Goal: Task Accomplishment & Management: Manage account settings

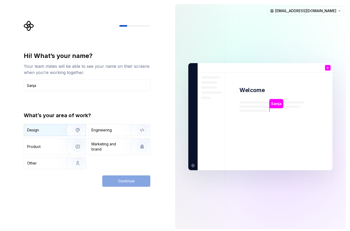
type input "Sanja"
click at [50, 127] on div "Design" at bounding box center [55, 129] width 62 height 11
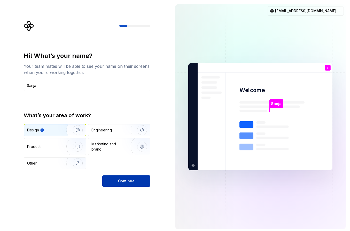
click at [118, 178] on button "Continue" at bounding box center [126, 180] width 48 height 11
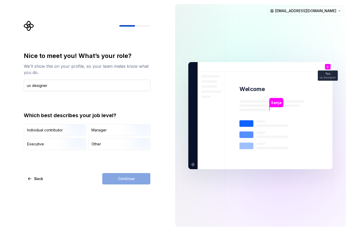
type input "ux designer"
click at [103, 144] on div "Other" at bounding box center [119, 143] width 62 height 11
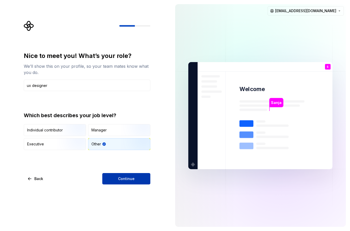
click at [121, 180] on span "Continue" at bounding box center [126, 178] width 17 height 5
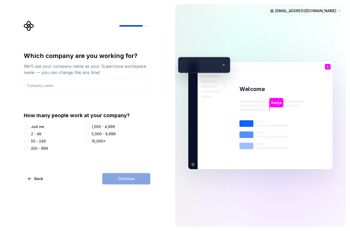
click at [136, 180] on div "Continue" at bounding box center [126, 178] width 48 height 11
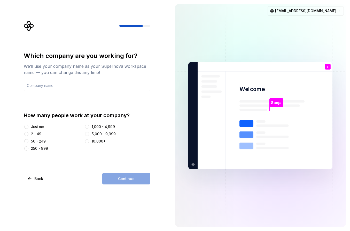
click at [125, 179] on div "Continue" at bounding box center [126, 178] width 48 height 11
click at [27, 127] on button "Just me" at bounding box center [26, 126] width 4 height 4
click at [113, 176] on div "Continue" at bounding box center [126, 178] width 48 height 11
click at [41, 170] on div "Which company are you working for? We’ll use your company name as your Supernov…" at bounding box center [87, 118] width 127 height 132
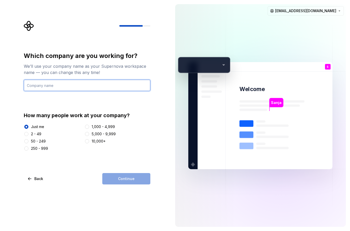
click at [57, 85] on input "text" at bounding box center [87, 85] width 127 height 11
type input "sanja"
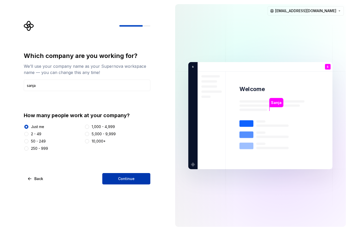
click at [143, 182] on button "Continue" at bounding box center [126, 178] width 48 height 11
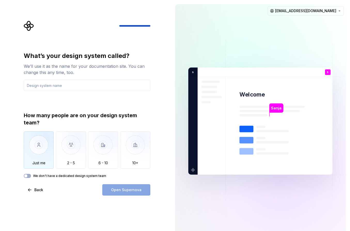
click at [40, 142] on img "button" at bounding box center [39, 148] width 30 height 35
click at [28, 176] on button "We don't have a dedicated design system team" at bounding box center [27, 176] width 7 height 4
click at [44, 86] on input "text" at bounding box center [87, 85] width 127 height 11
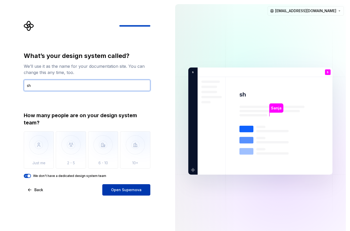
type input "sh"
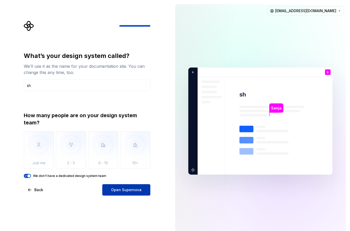
click at [111, 187] on button "Open Supernova" at bounding box center [126, 189] width 48 height 11
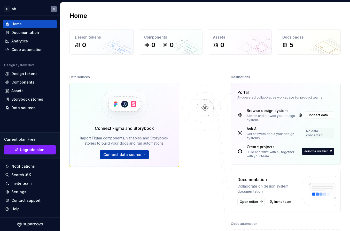
click at [133, 156] on span "Connect data source" at bounding box center [122, 154] width 38 height 5
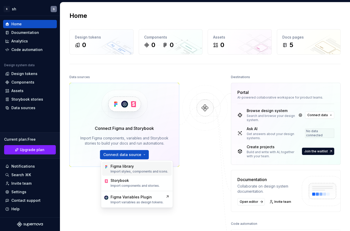
click at [131, 170] on p "Import styles, components and icons." at bounding box center [140, 171] width 58 height 4
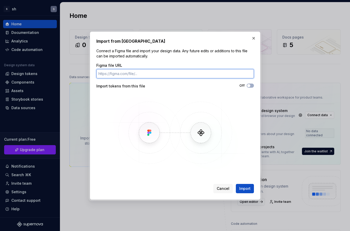
paste input "[URL][DOMAIN_NAME]"
type input "[URL][DOMAIN_NAME]"
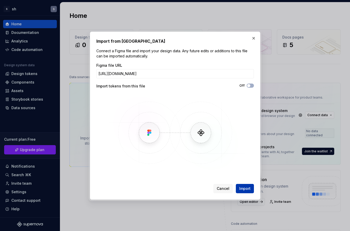
click at [244, 186] on span "Import" at bounding box center [244, 188] width 11 height 5
click at [244, 191] on button "Import" at bounding box center [245, 188] width 18 height 9
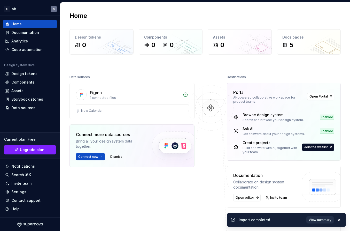
click at [319, 221] on span "View summary" at bounding box center [320, 219] width 23 height 4
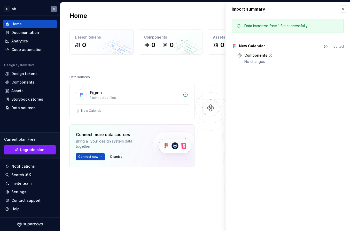
click at [261, 56] on div "Components" at bounding box center [255, 55] width 23 height 5
click at [343, 9] on button "button" at bounding box center [343, 8] width 7 height 7
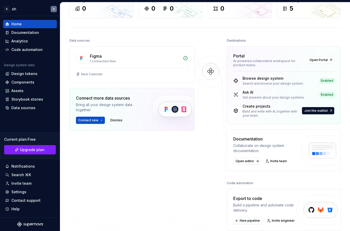
scroll to position [12, 0]
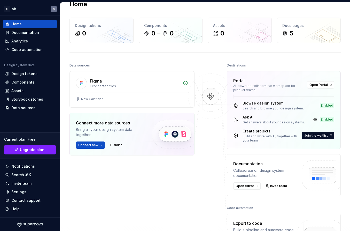
click at [257, 122] on div "Get answers about your design systems." at bounding box center [274, 122] width 62 height 4
click at [201, 125] on img at bounding box center [211, 101] width 50 height 56
click at [98, 147] on button "Connect new" at bounding box center [90, 144] width 29 height 7
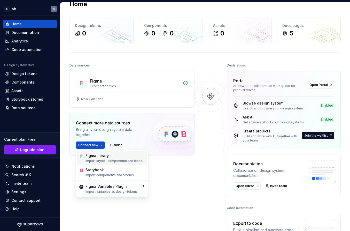
click at [87, 154] on div "Figma library" at bounding box center [96, 155] width 23 height 5
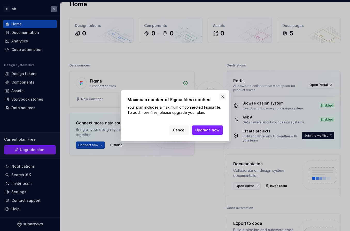
click at [223, 97] on button "button" at bounding box center [222, 96] width 7 height 7
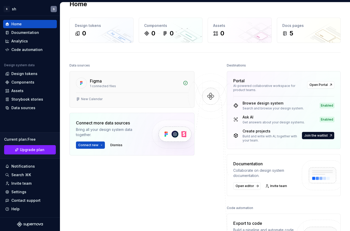
click at [125, 102] on div "New Calendar" at bounding box center [132, 99] width 124 height 15
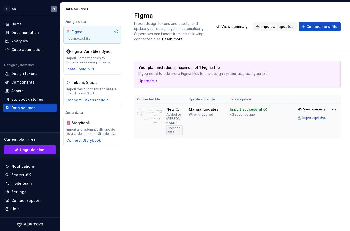
click at [261, 111] on div "Import successful" at bounding box center [248, 109] width 37 height 5
click at [23, 73] on div "Design tokens" at bounding box center [24, 73] width 26 height 5
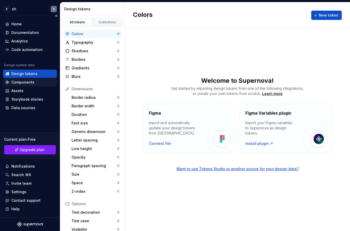
click at [23, 83] on div "Components" at bounding box center [22, 82] width 23 height 5
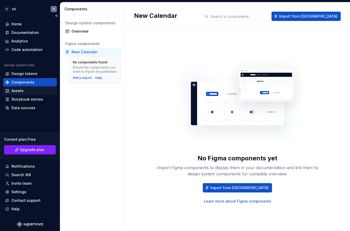
click at [21, 92] on div "Assets" at bounding box center [17, 90] width 12 height 5
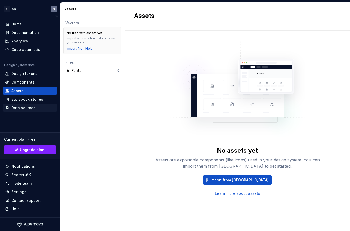
click at [21, 108] on div "Data sources" at bounding box center [23, 107] width 24 height 5
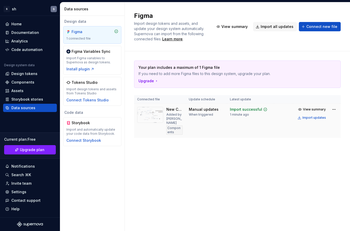
click at [160, 115] on img at bounding box center [150, 115] width 26 height 16
click at [331, 109] on html "S sh S Home Documentation Analytics Code automation Design system data Design t…" at bounding box center [175, 115] width 350 height 231
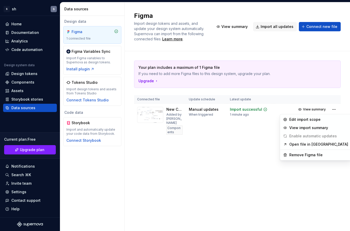
click at [293, 168] on html "S sh S Home Documentation Analytics Code automation Design system data Design t…" at bounding box center [175, 115] width 350 height 231
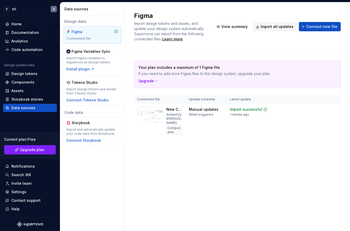
click at [94, 38] on div "1 connected file" at bounding box center [92, 38] width 52 height 4
click at [19, 39] on div "Analytics" at bounding box center [19, 40] width 17 height 5
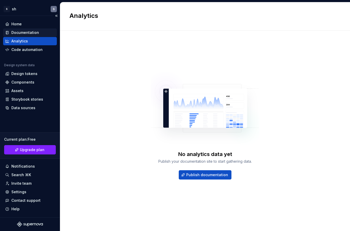
click at [22, 32] on div "Documentation" at bounding box center [25, 32] width 28 height 5
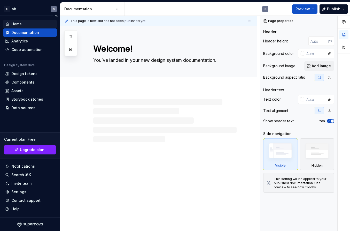
type textarea "*"
click at [21, 23] on div "Home" at bounding box center [16, 23] width 10 height 5
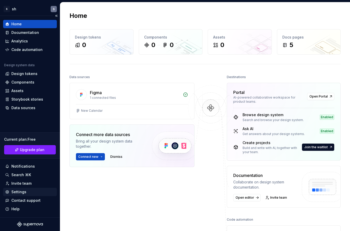
click at [26, 190] on div "Settings" at bounding box center [30, 191] width 50 height 5
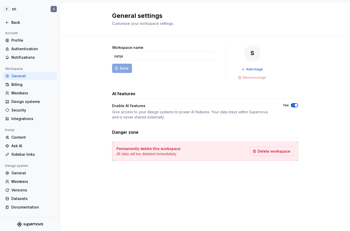
click at [232, 172] on div "Workspace name sanja Save S Add image Remove image AI features Enable AI featur…" at bounding box center [205, 108] width 186 height 145
click at [14, 36] on div "Profile" at bounding box center [30, 40] width 54 height 8
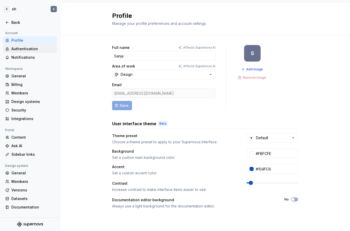
click at [17, 52] on div "Authentication" at bounding box center [30, 49] width 54 height 8
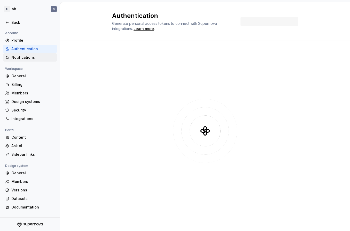
click at [16, 60] on div "Notifications" at bounding box center [30, 57] width 54 height 8
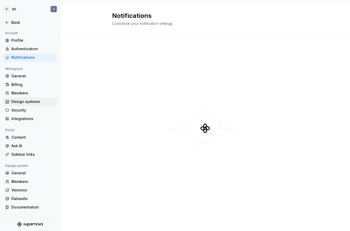
click at [15, 105] on div "Design systems" at bounding box center [30, 101] width 54 height 8
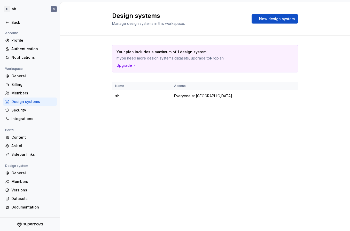
click at [20, 103] on div "Design systems" at bounding box center [32, 101] width 43 height 5
click at [289, 97] on html "S sh S Back Account Profile Authentication Notifications Workspace General Bill…" at bounding box center [175, 115] width 350 height 231
click at [256, 101] on html "S sh S Back Account Profile Authentication Notifications Workspace General Bill…" at bounding box center [175, 115] width 350 height 231
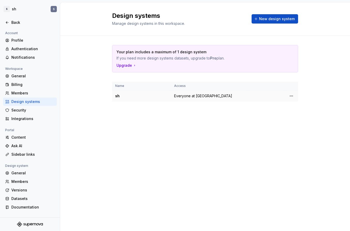
click at [122, 92] on td "sh" at bounding box center [141, 96] width 59 height 12
click at [284, 98] on td at bounding box center [266, 96] width 37 height 12
click at [290, 97] on html "S sh S Back Account Profile Authentication Notifications Workspace General Bill…" at bounding box center [175, 115] width 350 height 231
click at [314, 115] on div "Design system settings" at bounding box center [321, 114] width 49 height 5
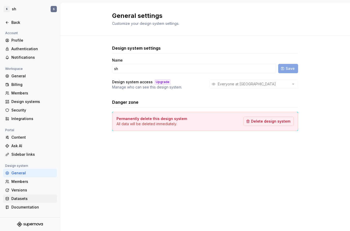
click at [22, 199] on div "Datasets" at bounding box center [32, 198] width 43 height 5
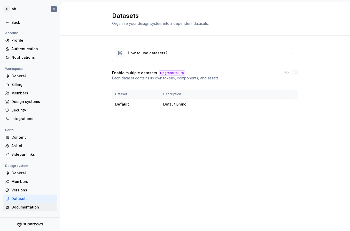
click at [21, 206] on div "Documentation" at bounding box center [32, 206] width 43 height 5
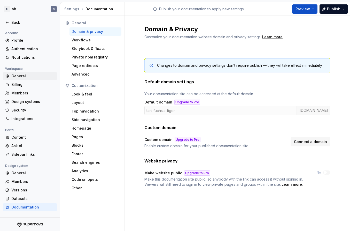
click at [17, 79] on div "General" at bounding box center [30, 76] width 54 height 8
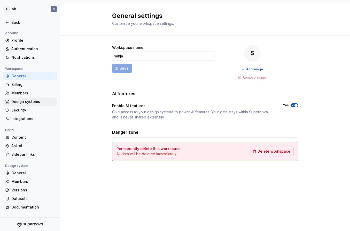
click at [20, 104] on div "Design systems" at bounding box center [30, 101] width 54 height 8
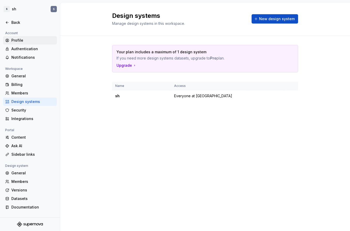
click at [14, 43] on div "Profile" at bounding box center [30, 40] width 54 height 8
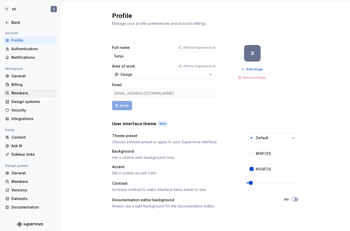
click at [14, 93] on div "Members" at bounding box center [32, 92] width 43 height 5
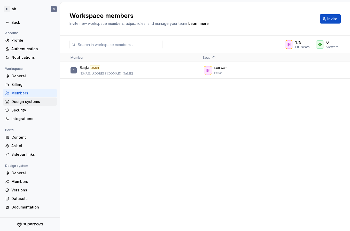
click at [20, 104] on div "Design systems" at bounding box center [30, 101] width 54 height 8
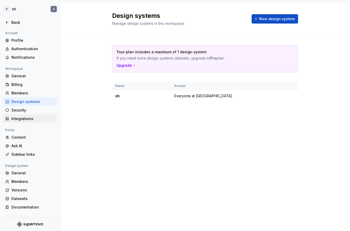
click at [19, 121] on div "Integrations" at bounding box center [32, 118] width 43 height 5
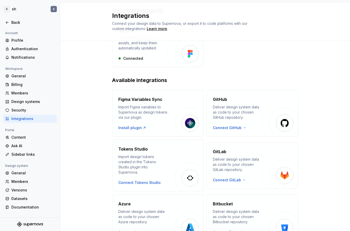
scroll to position [67, 0]
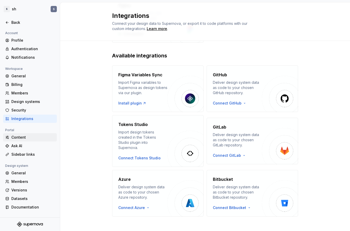
click at [20, 140] on div "Content" at bounding box center [30, 137] width 54 height 8
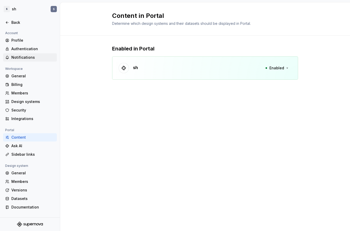
click at [21, 54] on div "Notifications" at bounding box center [30, 57] width 54 height 8
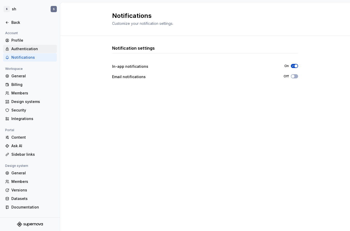
click at [24, 45] on div "Authentication" at bounding box center [30, 49] width 54 height 8
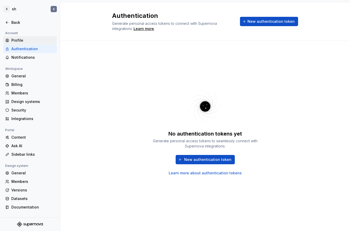
click at [22, 38] on div "Profile" at bounding box center [32, 40] width 43 height 5
